Goal: Use online tool/utility: Utilize a website feature to perform a specific function

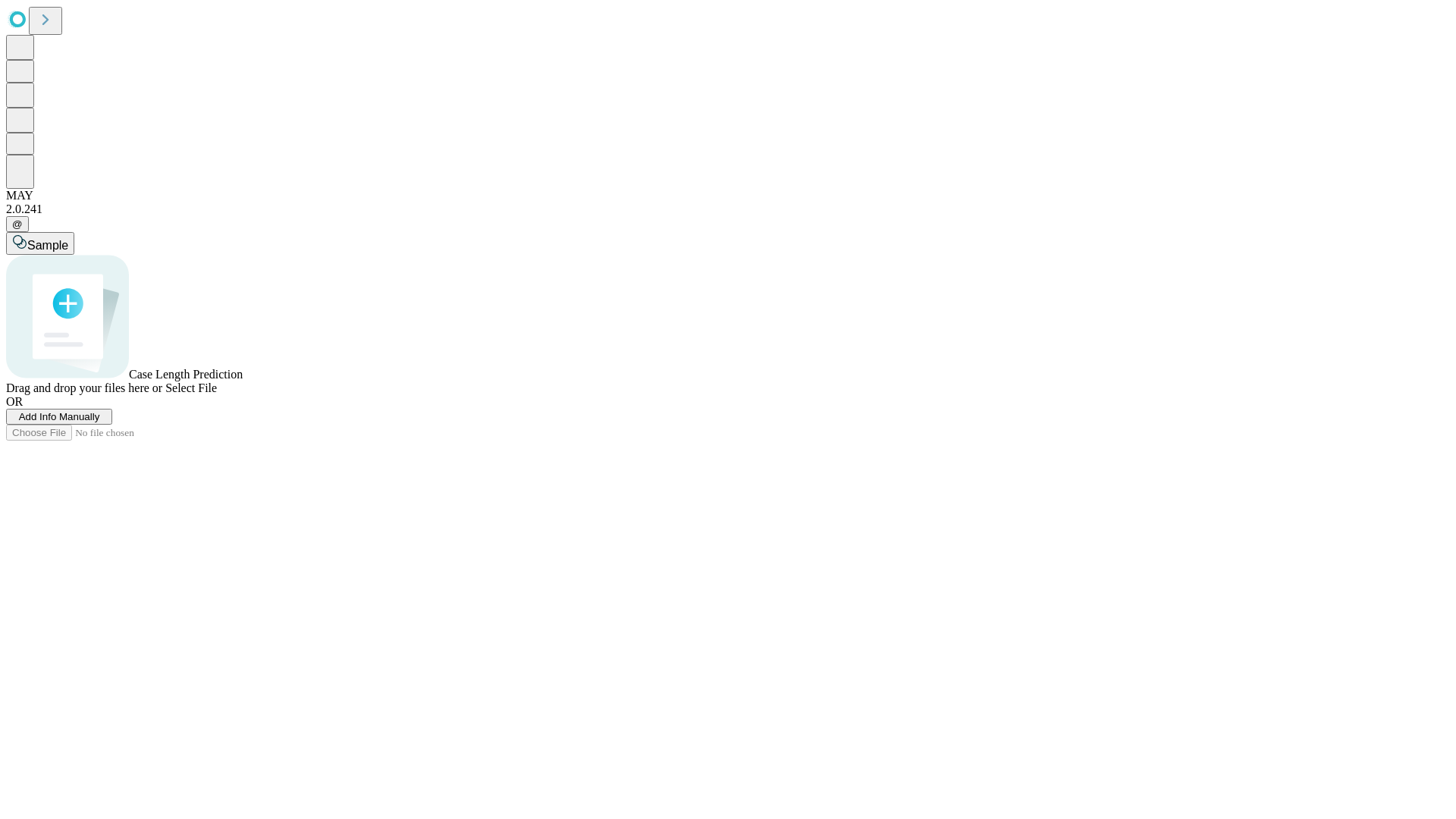
click at [100, 423] on span "Add Info Manually" at bounding box center [60, 417] width 81 height 12
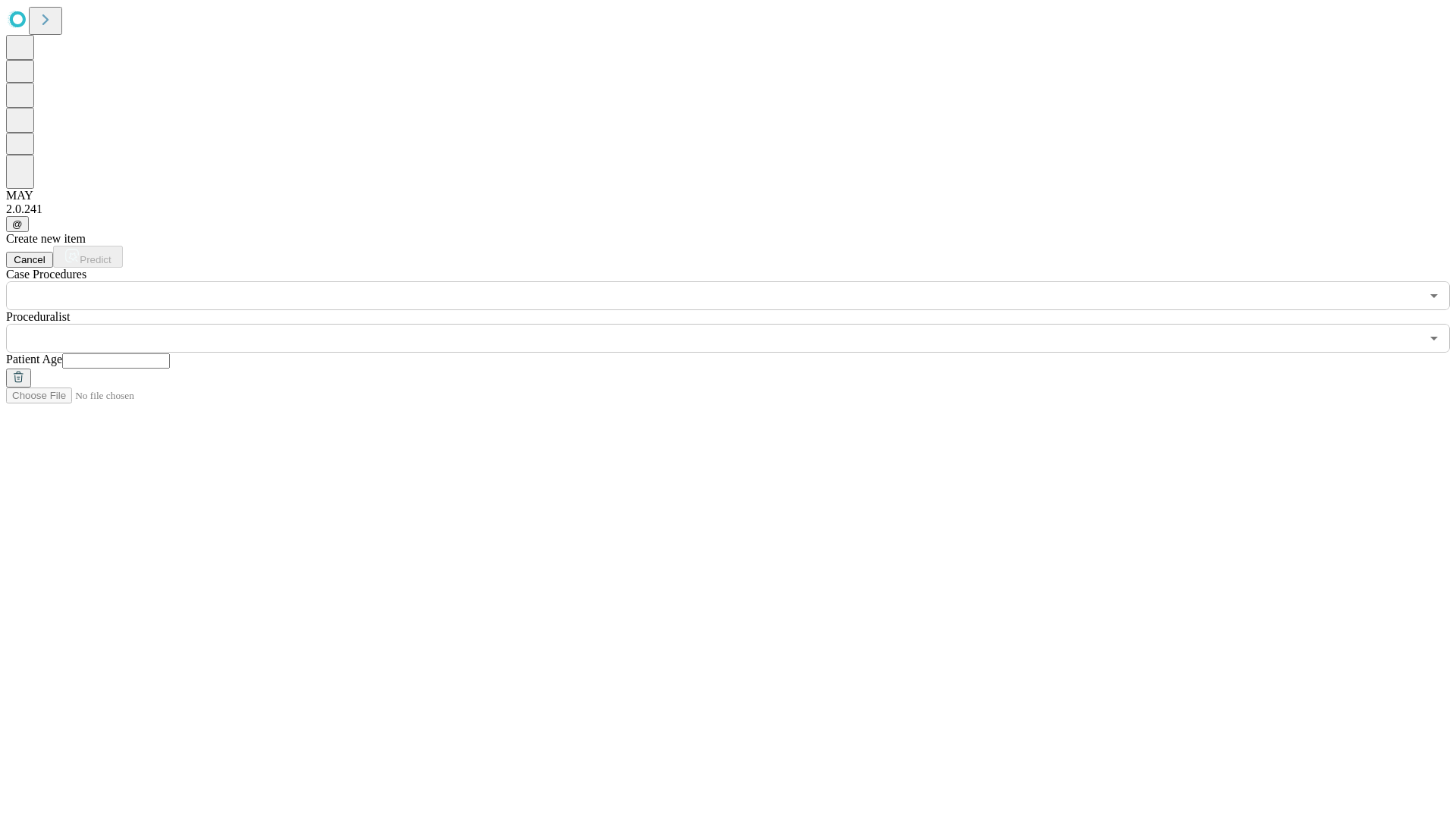
click at [169, 354] on input "text" at bounding box center [117, 361] width 108 height 15
type input "*"
click at [739, 324] on input "text" at bounding box center [713, 338] width 1415 height 29
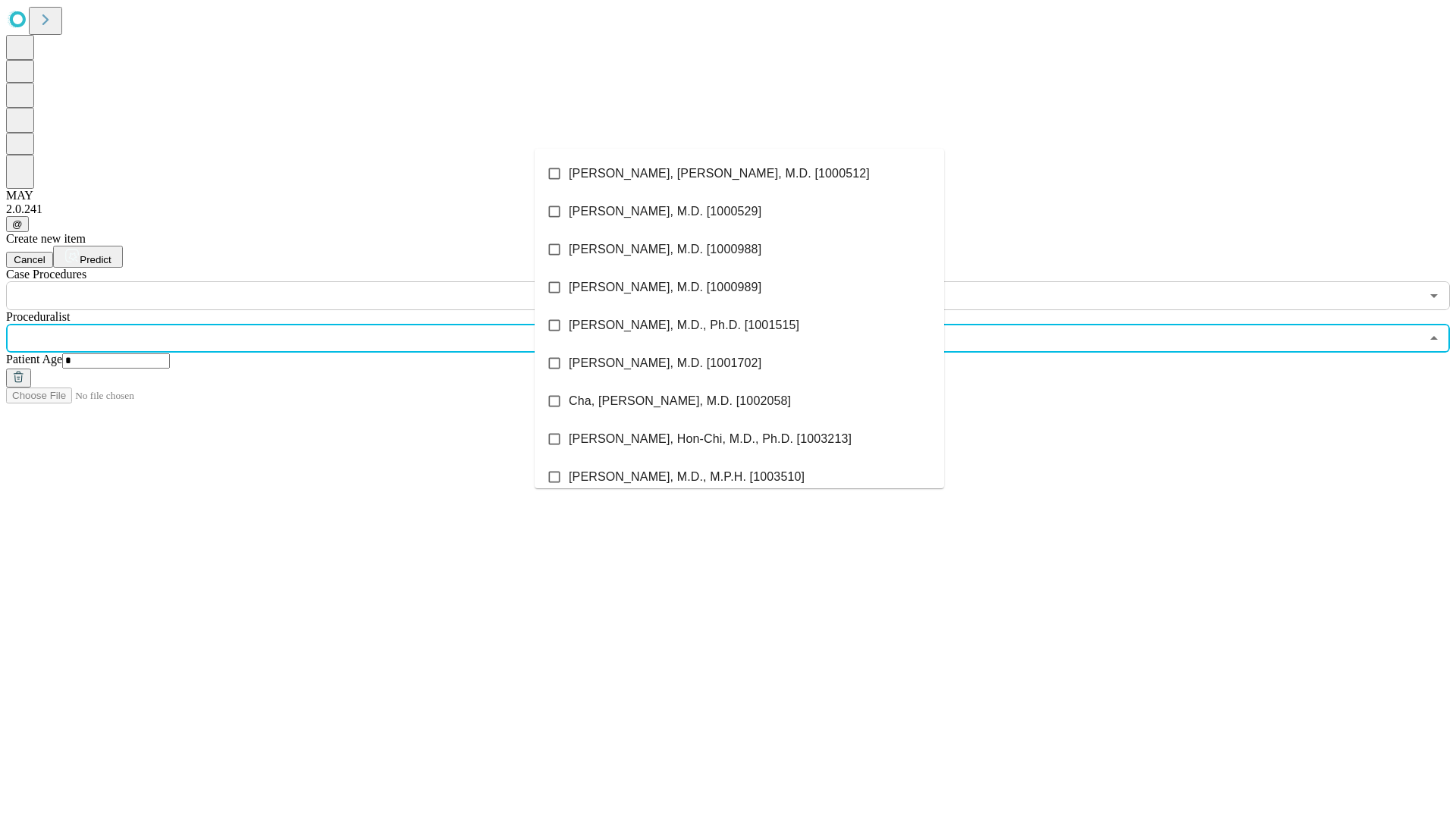
click at [740, 173] on li "[PERSON_NAME], [PERSON_NAME], M.D. [1000512]" at bounding box center [739, 173] width 409 height 38
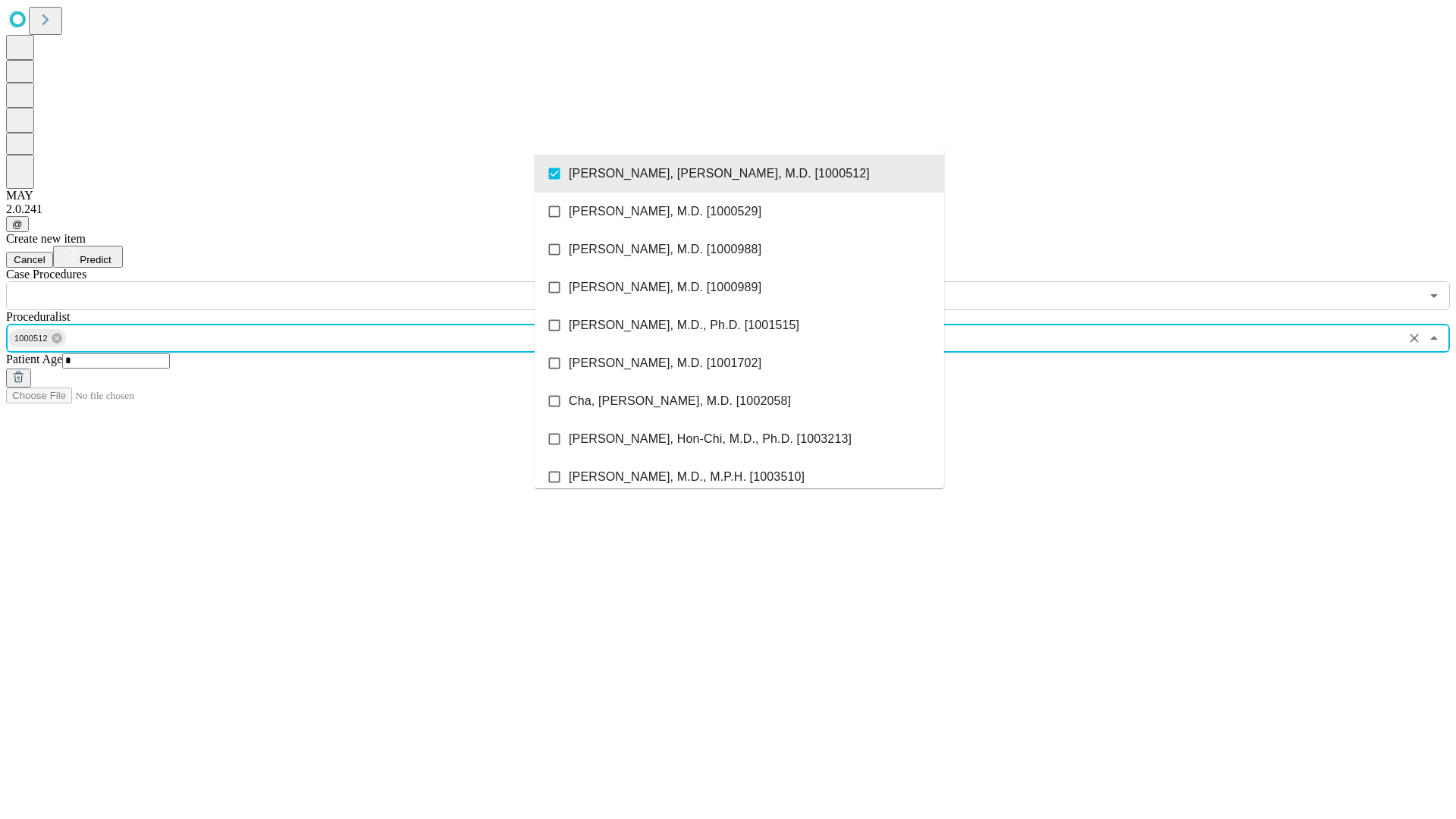
click at [319, 281] on input "text" at bounding box center [713, 296] width 1415 height 29
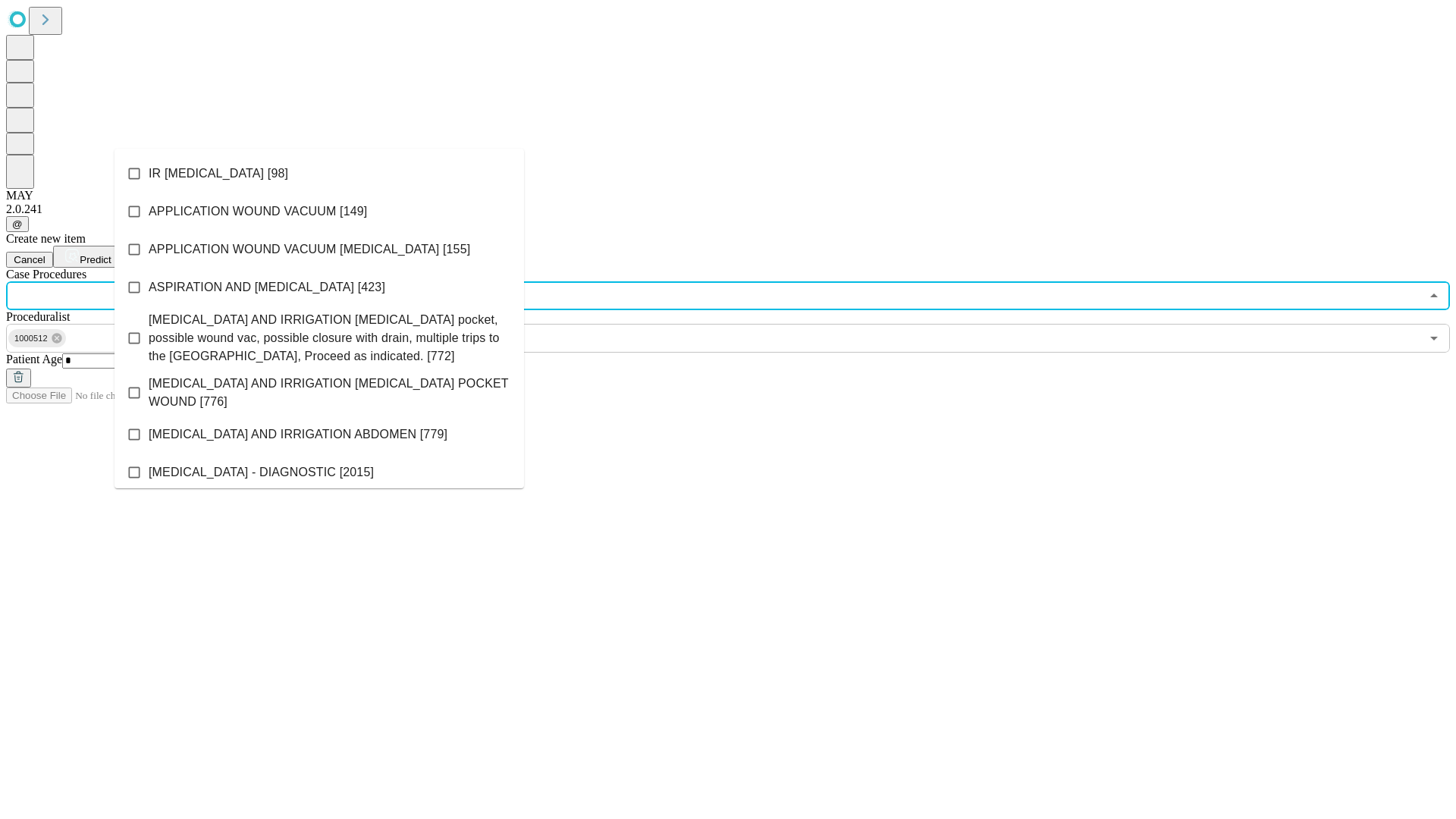
click at [320, 173] on li "IR [MEDICAL_DATA] [98]" at bounding box center [319, 173] width 409 height 38
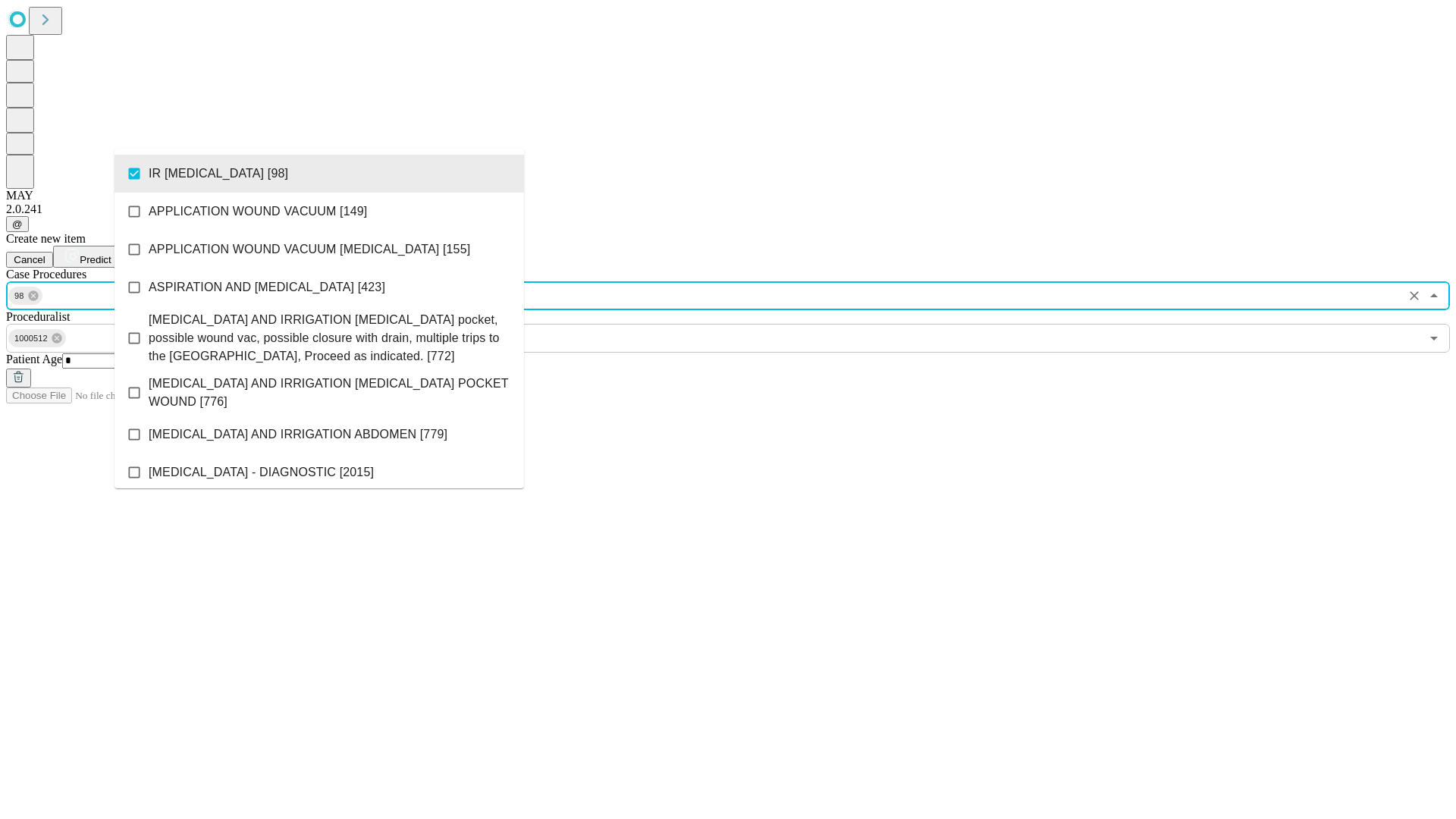
click at [111, 254] on span "Predict" at bounding box center [95, 260] width 31 height 12
